Goal: Transaction & Acquisition: Purchase product/service

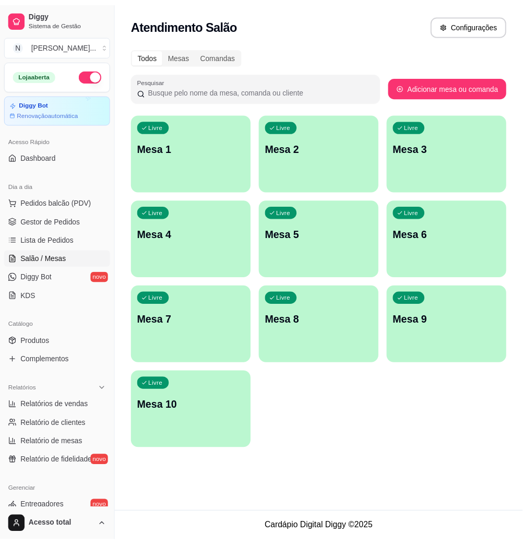
scroll to position [67, 0]
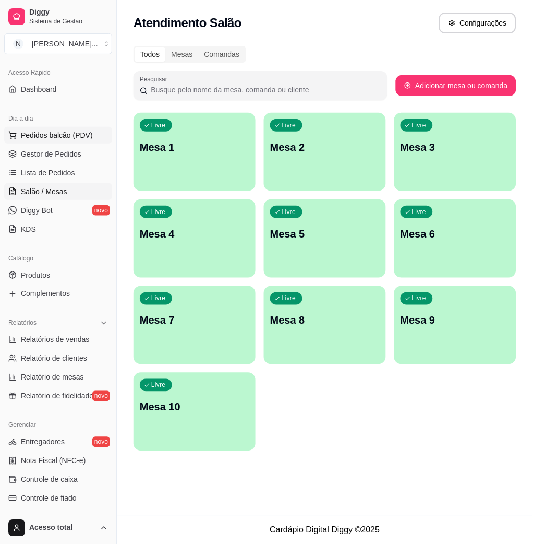
click at [32, 139] on span "Pedidos balcão (PDV)" at bounding box center [57, 135] width 72 height 10
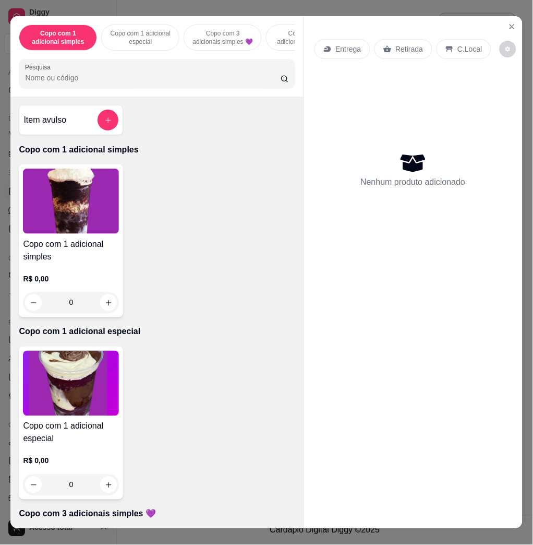
click at [155, 95] on div "Copo com 1 adicional simples Copo com 1 adicional especial Copo com 3 adicionai…" at bounding box center [156, 56] width 293 height 80
click at [155, 97] on div "Copo com 1 adicional simples Copo com 1 adicional especial Copo com 3 adicionai…" at bounding box center [156, 56] width 293 height 80
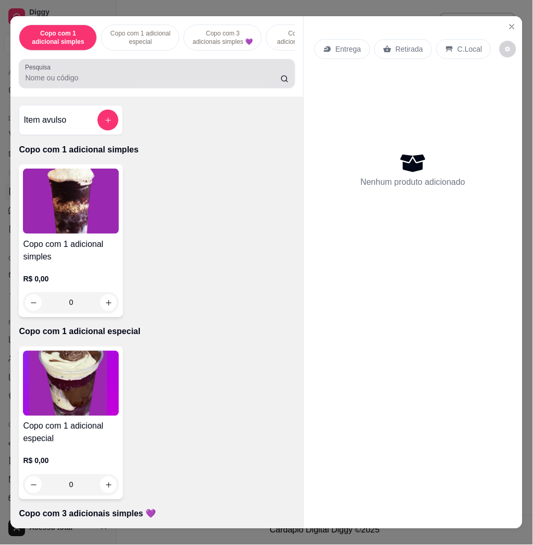
click at [160, 76] on div at bounding box center [157, 73] width 264 height 21
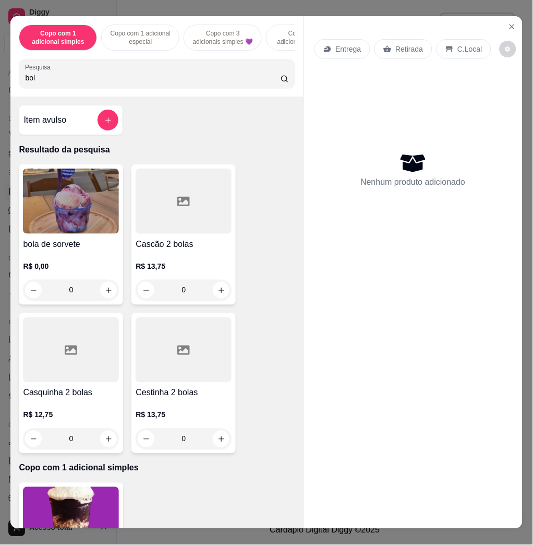
type input "bol"
click at [107, 290] on div "0" at bounding box center [71, 290] width 96 height 21
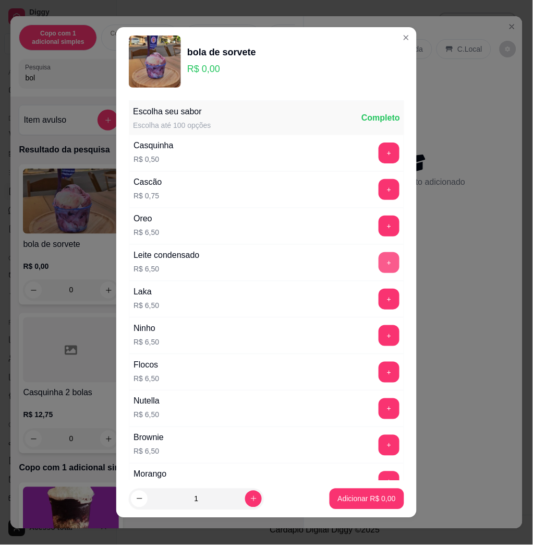
click at [379, 257] on button "+" at bounding box center [389, 262] width 21 height 21
click at [360, 506] on button "Adicionar R$ 6,50" at bounding box center [367, 498] width 73 height 20
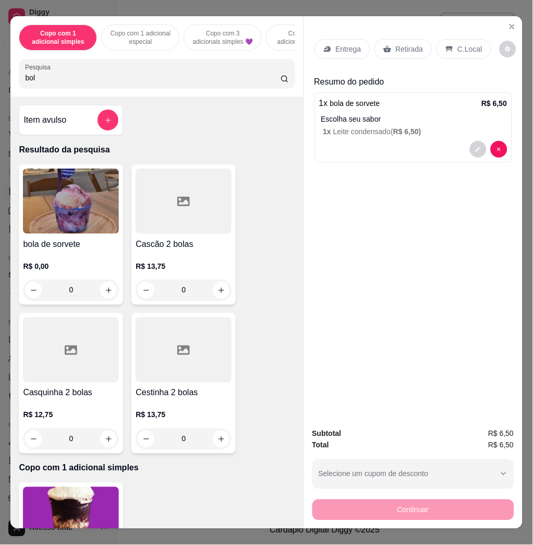
click at [457, 39] on div "C.Local" at bounding box center [464, 49] width 55 height 20
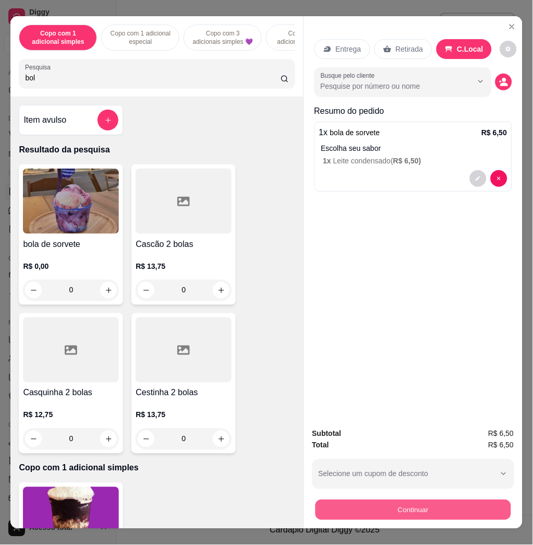
click at [402, 507] on button "Continuar" at bounding box center [413, 509] width 196 height 20
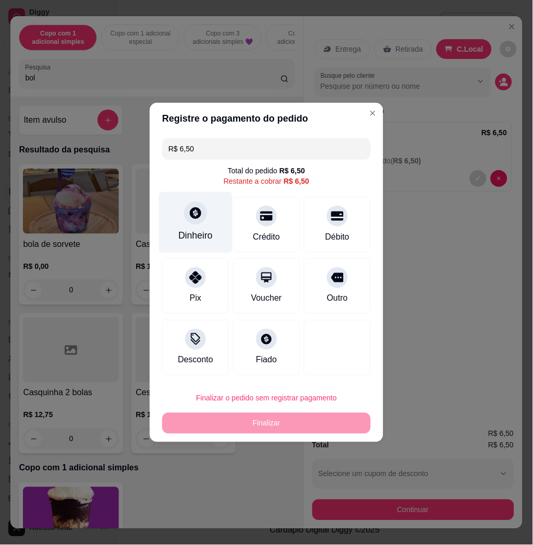
click at [196, 226] on div "Dinheiro" at bounding box center [196, 222] width 74 height 61
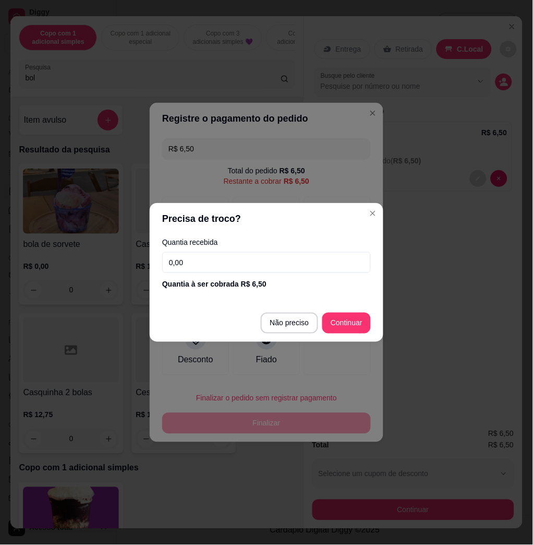
click at [247, 262] on input "0,00" at bounding box center [266, 262] width 209 height 21
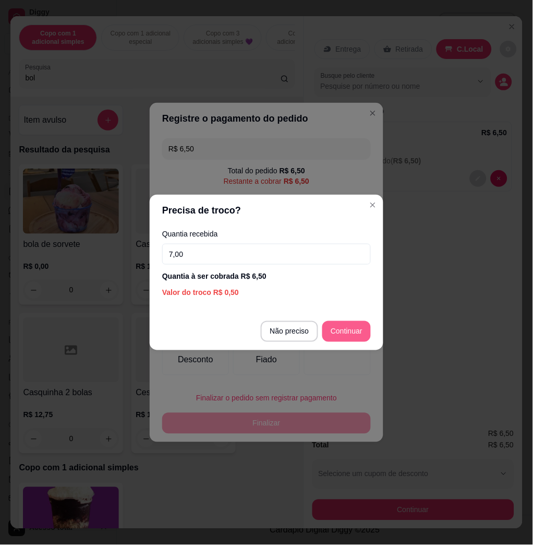
type input "7,00"
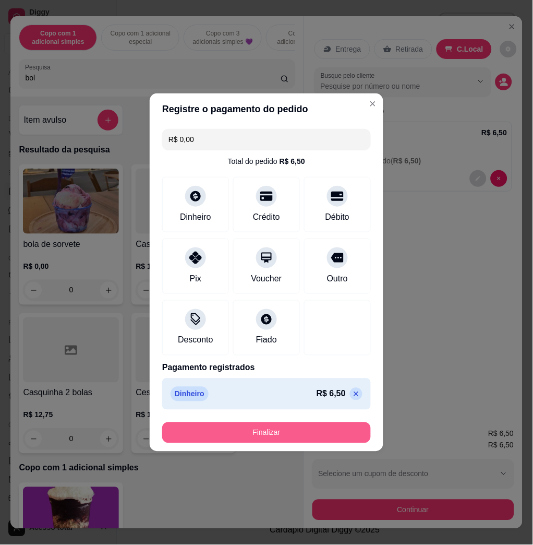
click at [326, 426] on button "Finalizar" at bounding box center [266, 432] width 209 height 21
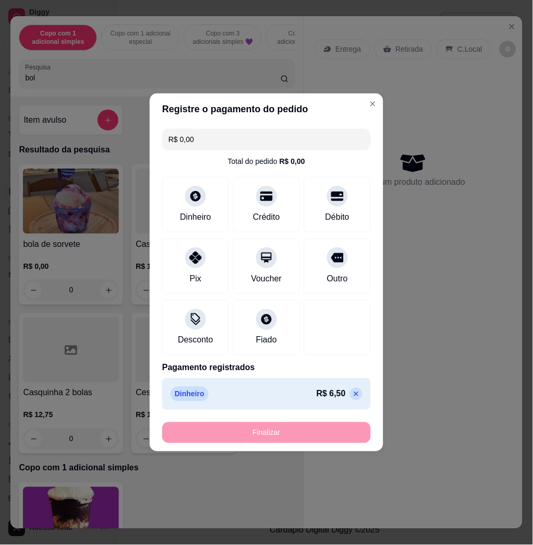
type input "-R$ 6,50"
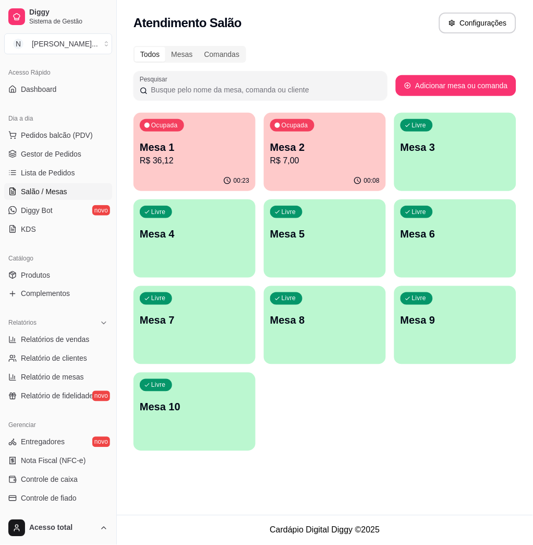
click at [494, 8] on div "Atendimento Salão Configurações" at bounding box center [325, 20] width 416 height 40
